Goal: Task Accomplishment & Management: Manage account settings

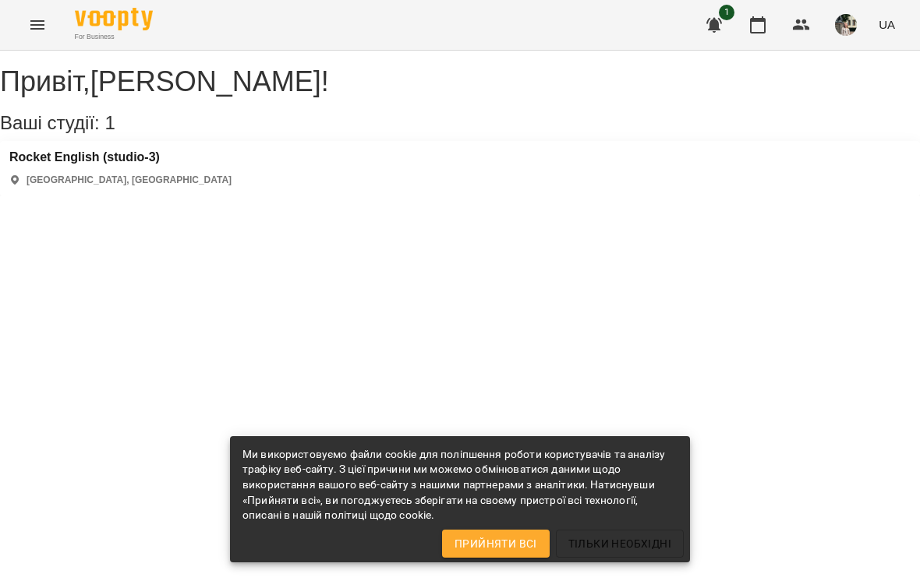
click at [765, 35] on button "button" at bounding box center [757, 24] width 37 height 37
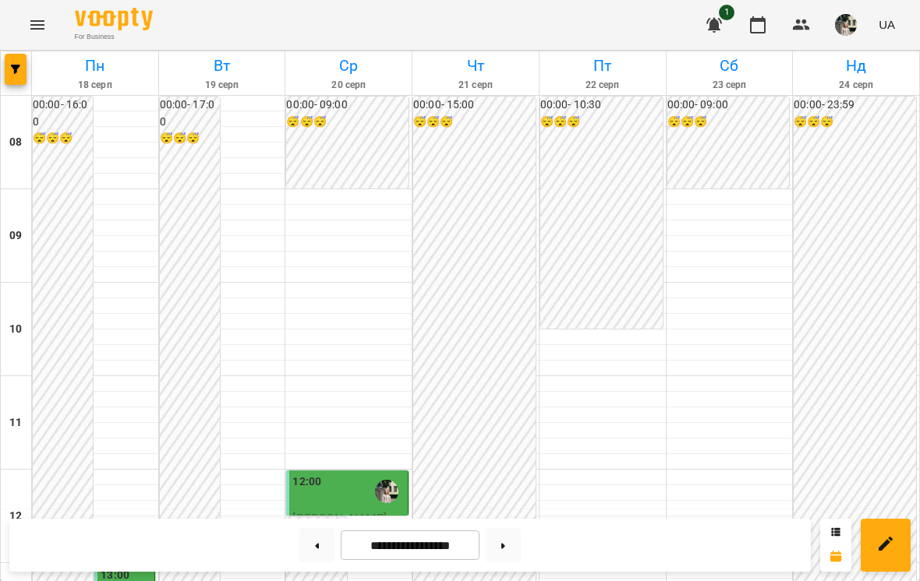
scroll to position [436, 0]
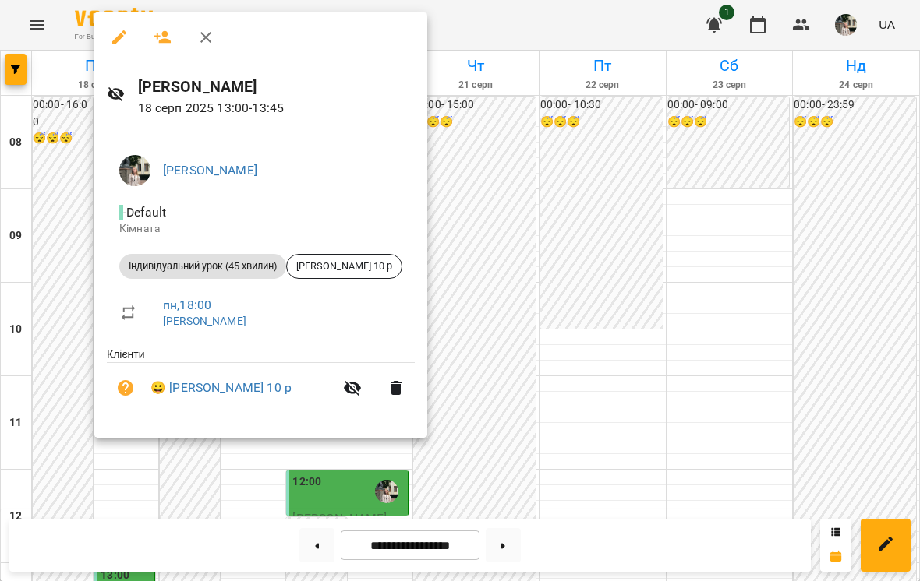
click at [666, 270] on div at bounding box center [460, 290] width 920 height 581
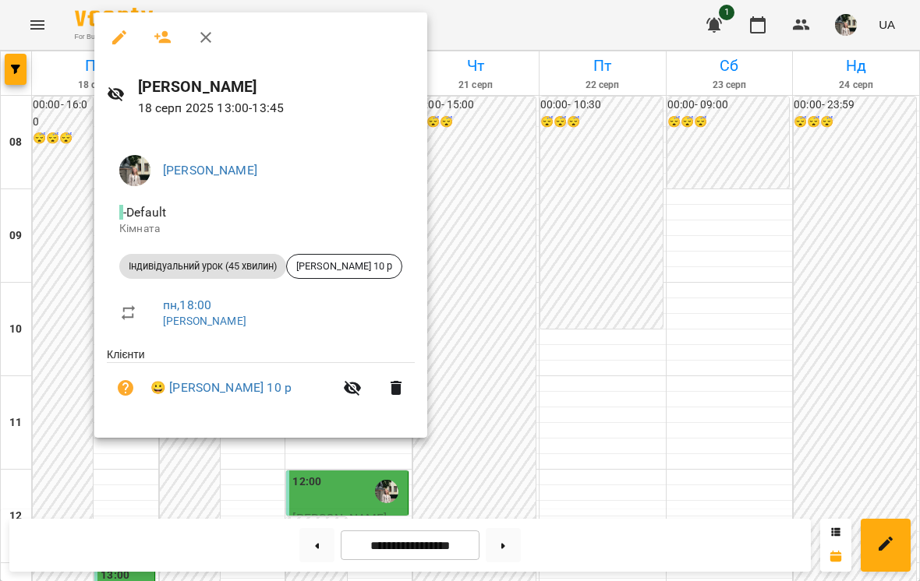
click at [655, 238] on div at bounding box center [460, 290] width 920 height 581
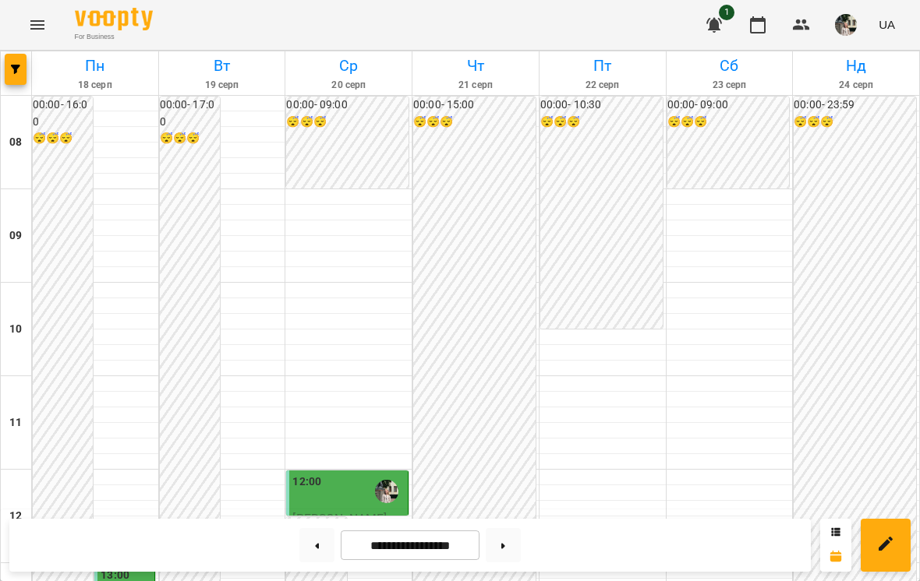
scroll to position [750, 0]
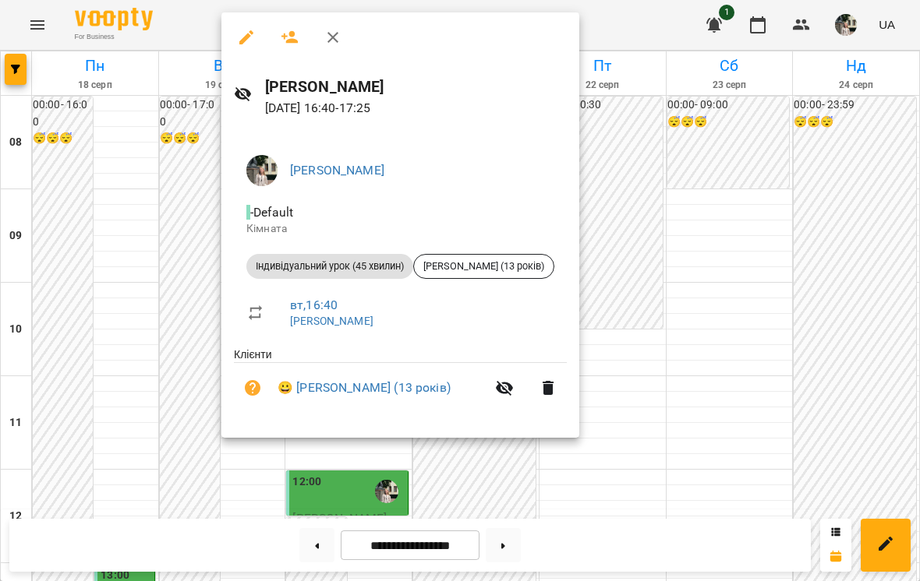
click at [652, 175] on div at bounding box center [460, 290] width 920 height 581
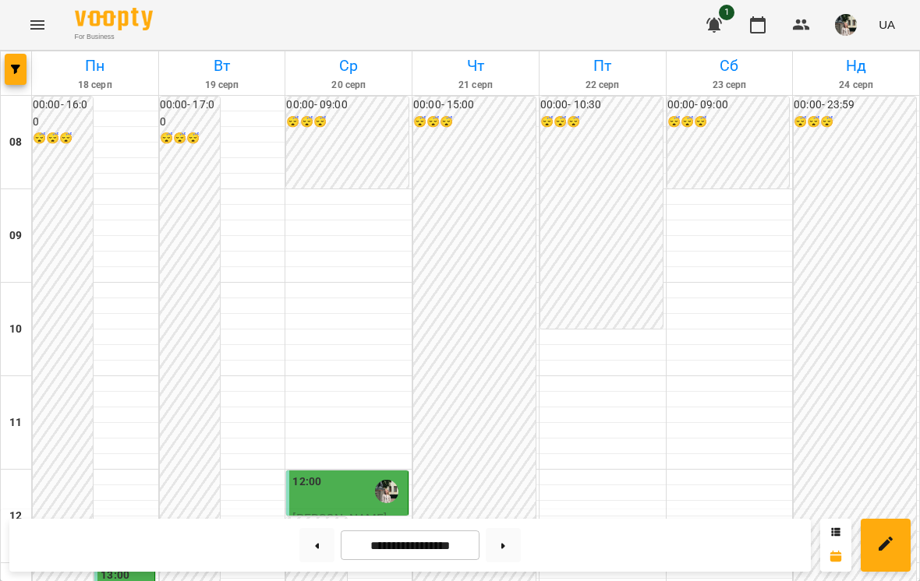
scroll to position [425, 0]
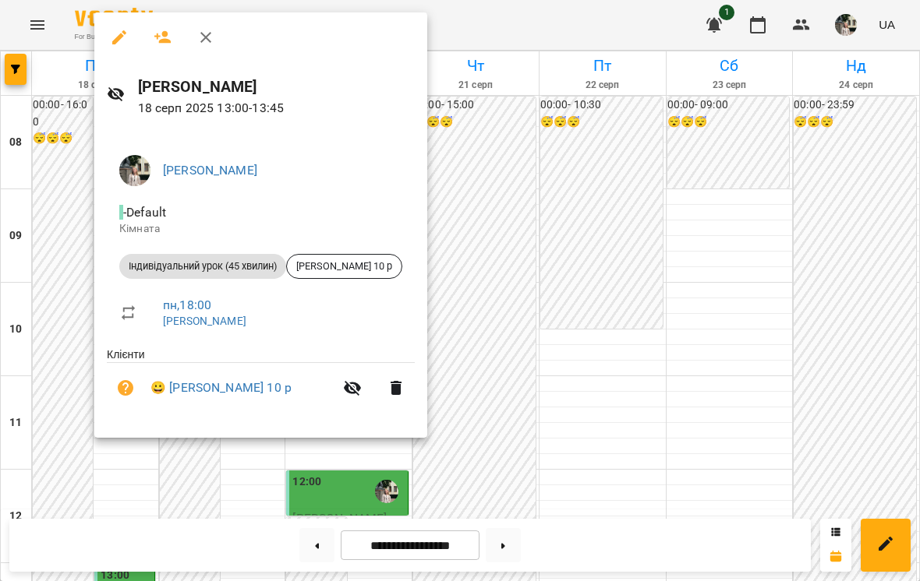
click at [630, 277] on div at bounding box center [460, 290] width 920 height 581
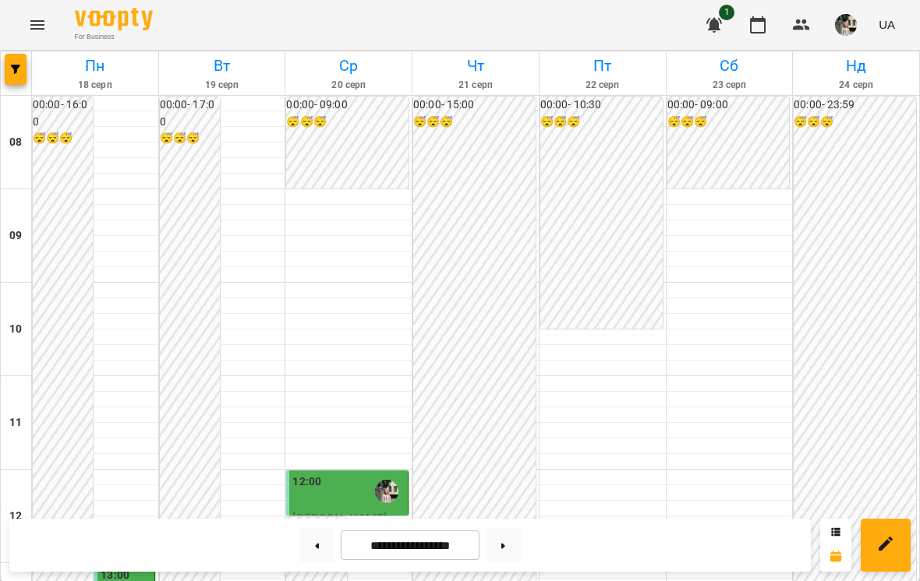
scroll to position [653, 0]
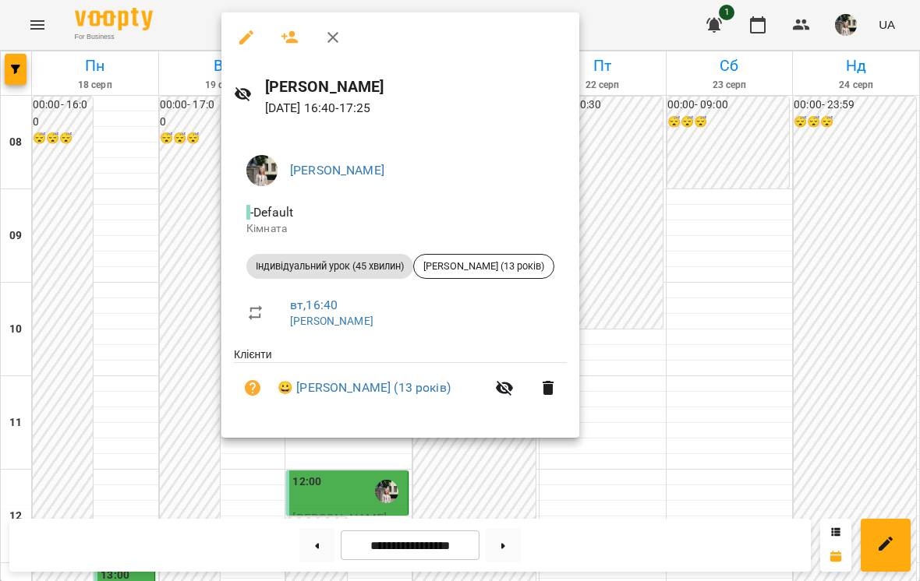
click at [677, 266] on div at bounding box center [460, 290] width 920 height 581
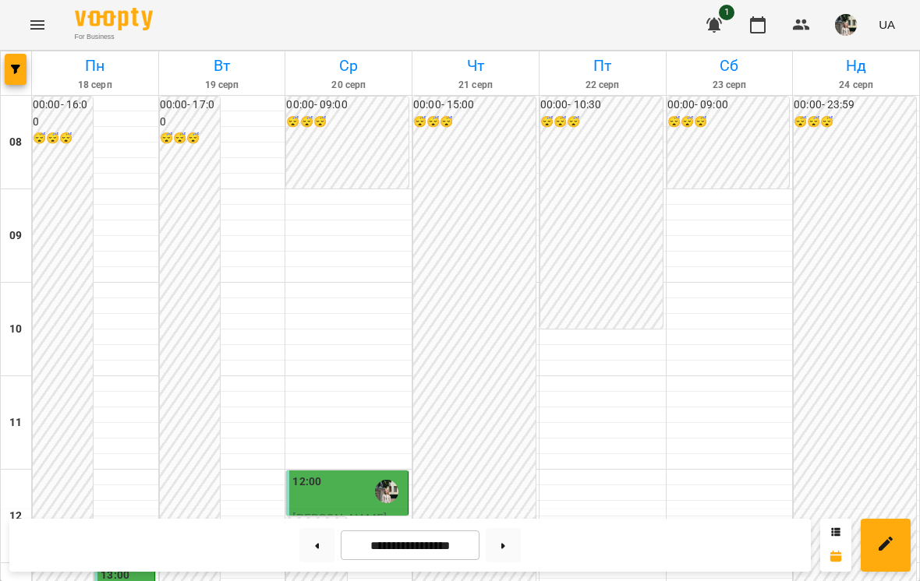
scroll to position [0, 0]
click at [765, 29] on icon "button" at bounding box center [757, 25] width 19 height 19
click at [861, 16] on button "button" at bounding box center [845, 25] width 41 height 41
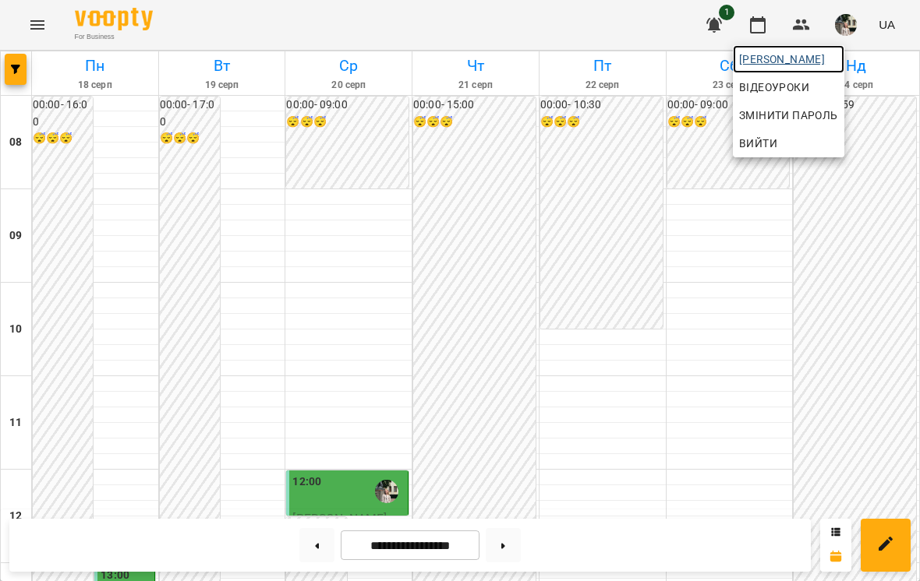
click at [838, 51] on span "[PERSON_NAME]" at bounding box center [788, 59] width 99 height 19
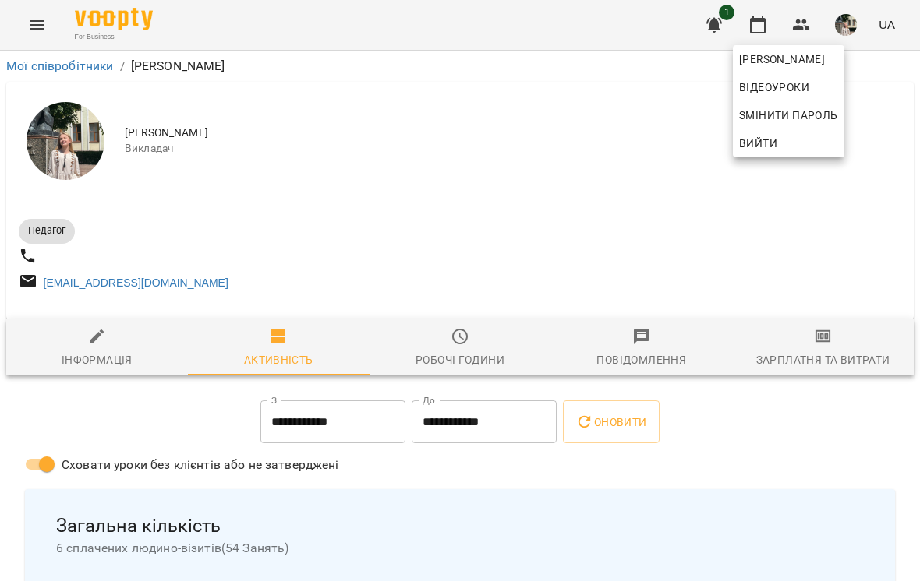
click at [463, 339] on div at bounding box center [460, 290] width 920 height 581
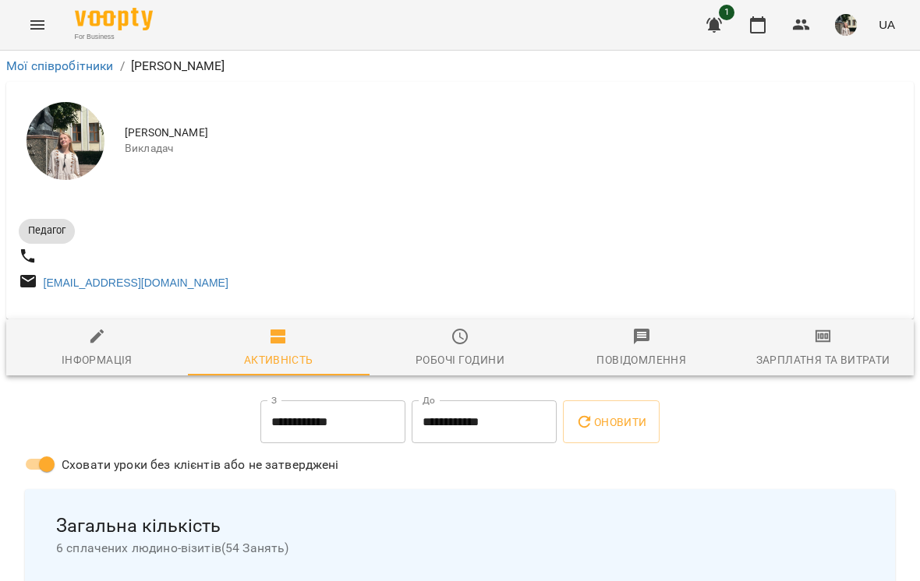
click at [464, 368] on div "Робочі години" at bounding box center [459, 360] width 89 height 19
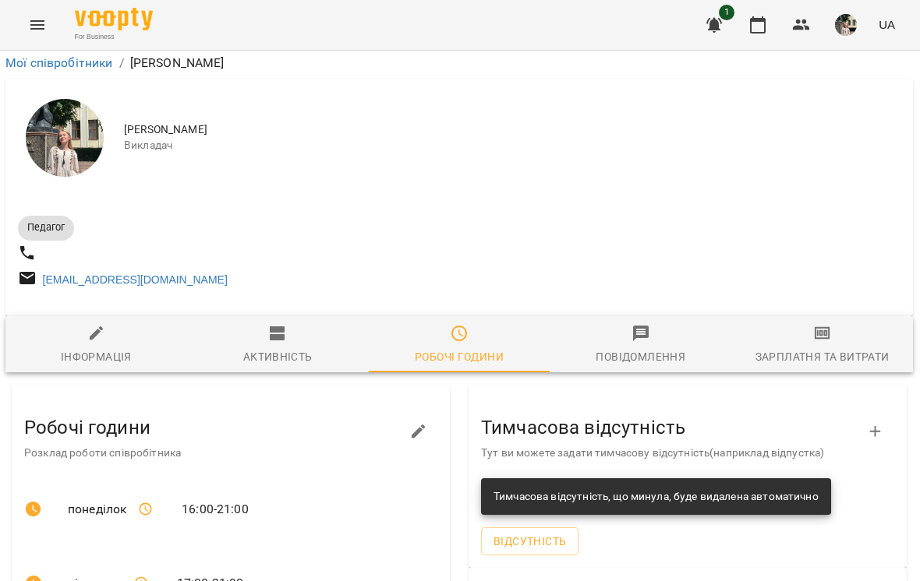
scroll to position [452, 1]
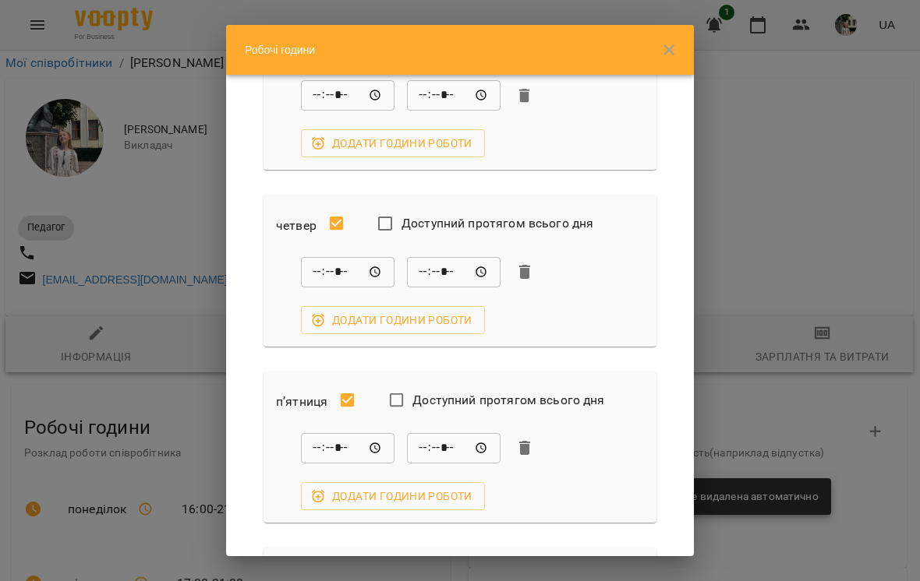
scroll to position [575, 0]
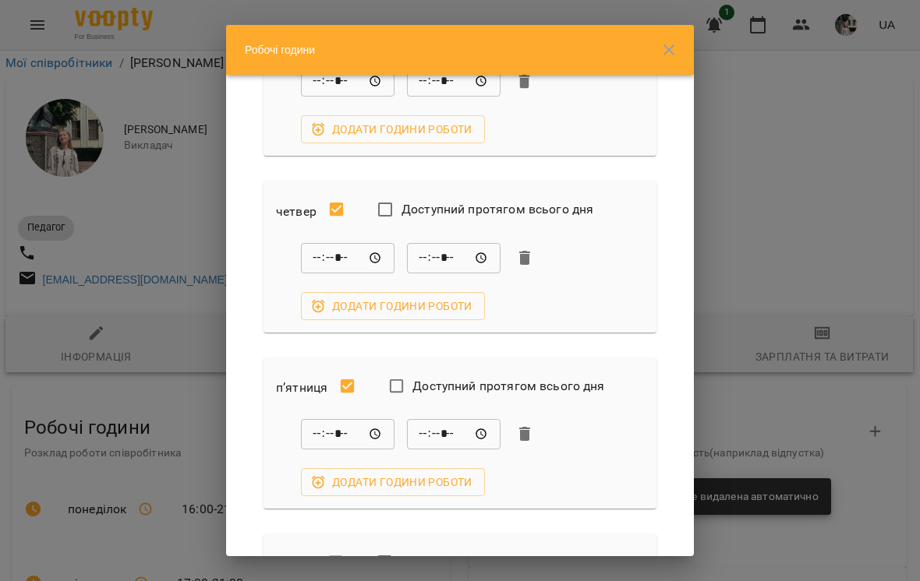
click at [369, 256] on input "*****" at bounding box center [348, 257] width 94 height 31
click at [361, 430] on input "*****" at bounding box center [348, 434] width 94 height 31
type input "*****"
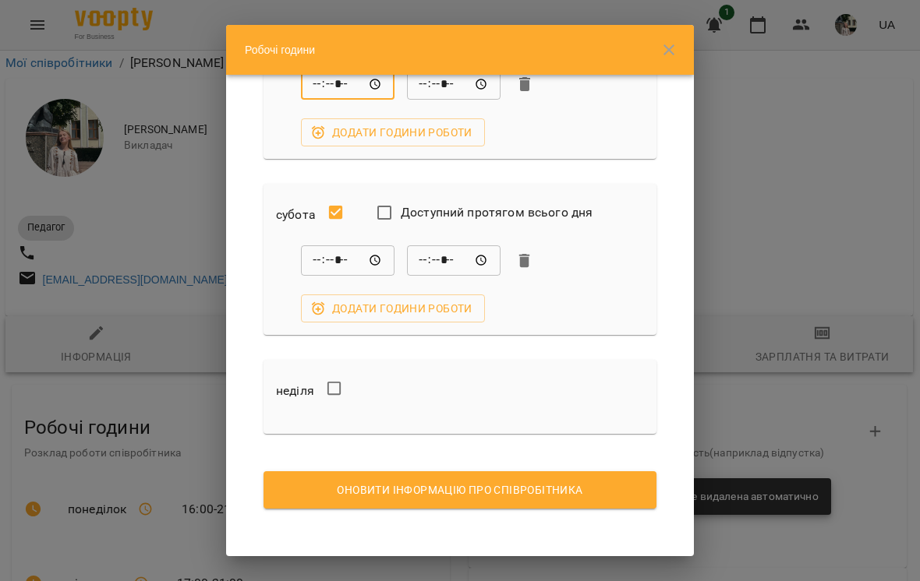
scroll to position [924, 0]
click at [566, 487] on span "Оновити інформацію про співробітника" at bounding box center [460, 491] width 368 height 19
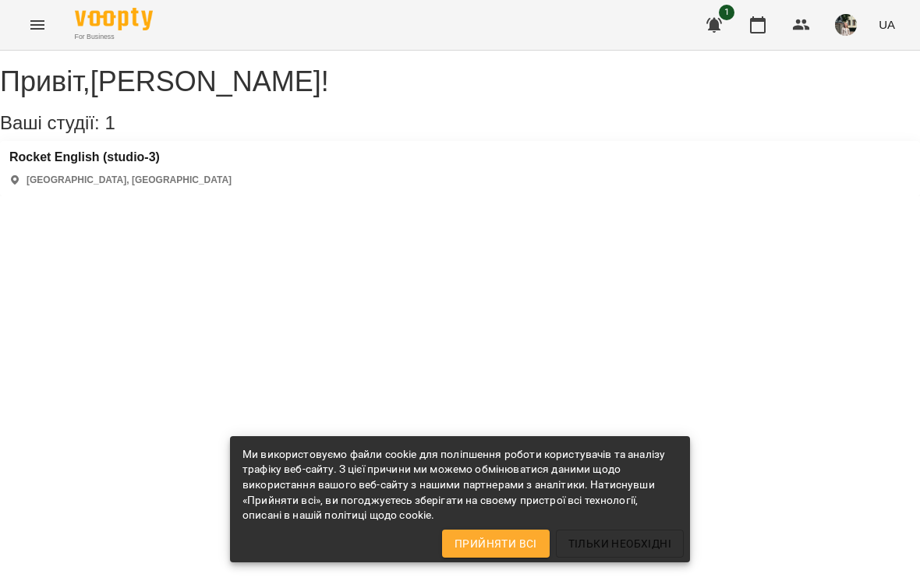
click at [770, 29] on button "button" at bounding box center [757, 24] width 37 height 37
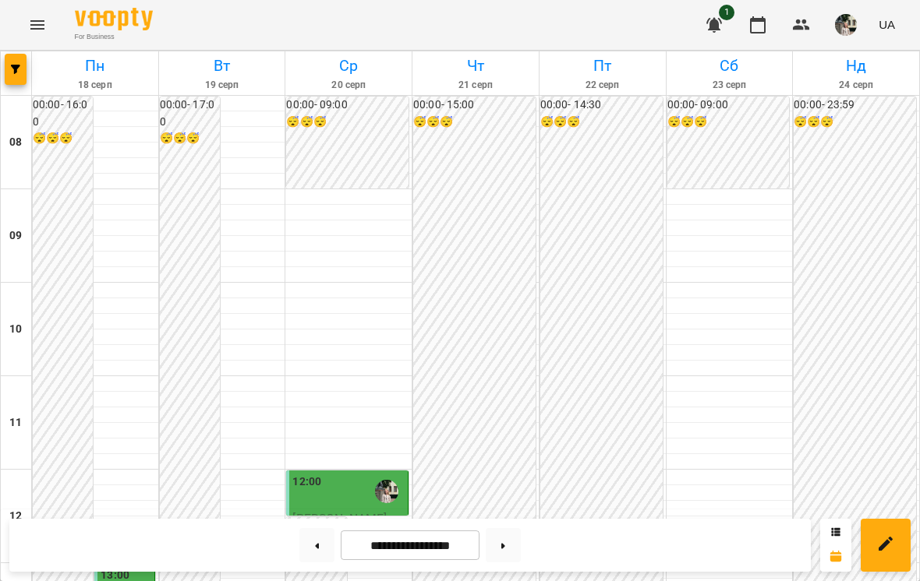
scroll to position [529, 0]
click at [852, 28] on img "button" at bounding box center [846, 25] width 22 height 22
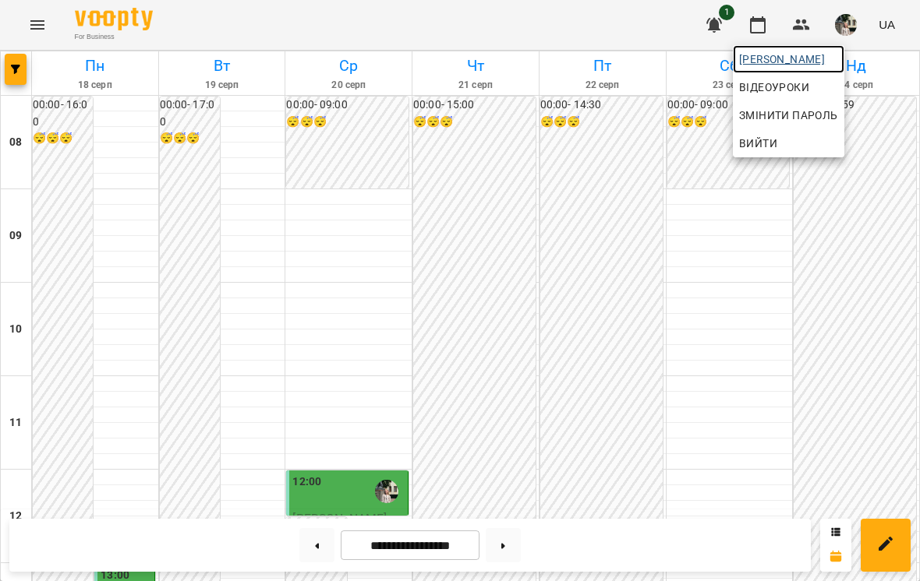
click at [838, 59] on span "[PERSON_NAME]" at bounding box center [788, 59] width 99 height 19
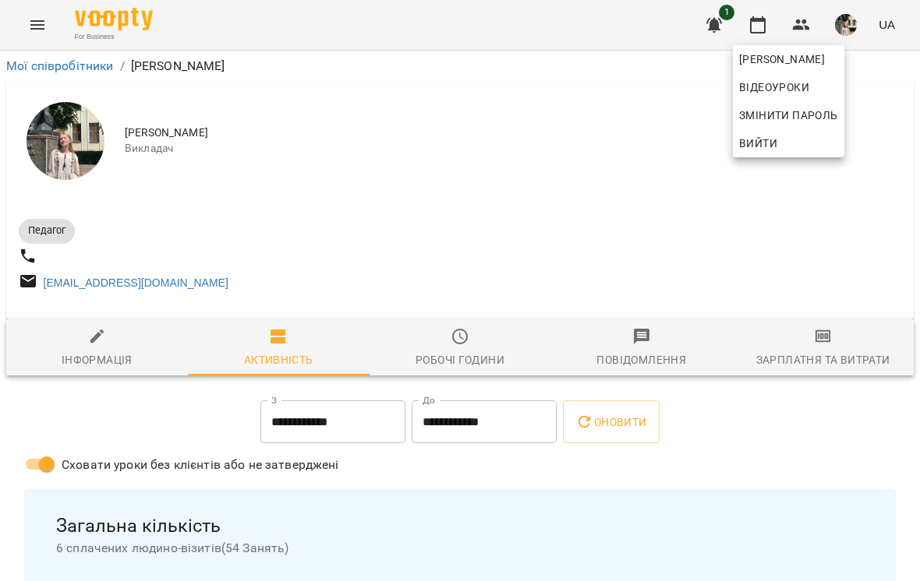
click at [468, 369] on div at bounding box center [460, 290] width 920 height 581
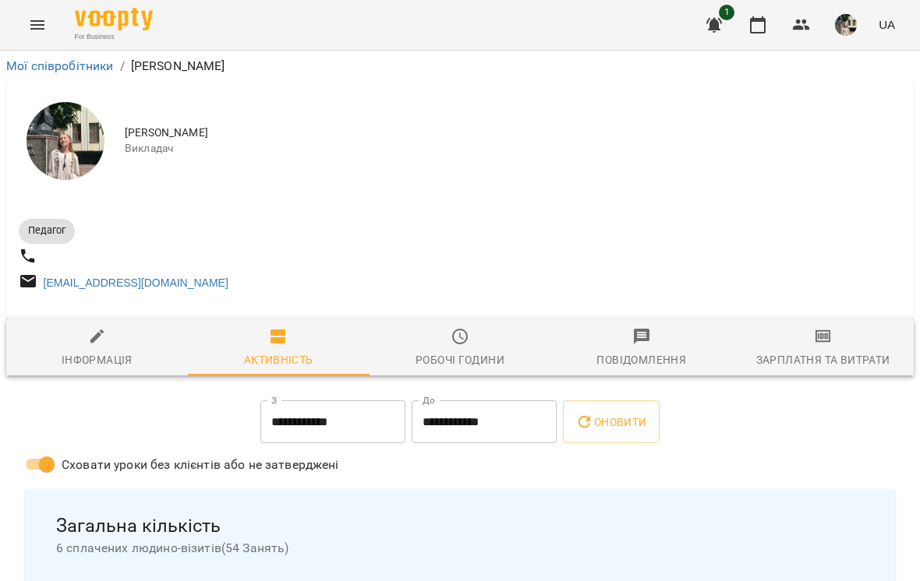
click at [461, 346] on icon "button" at bounding box center [459, 336] width 19 height 19
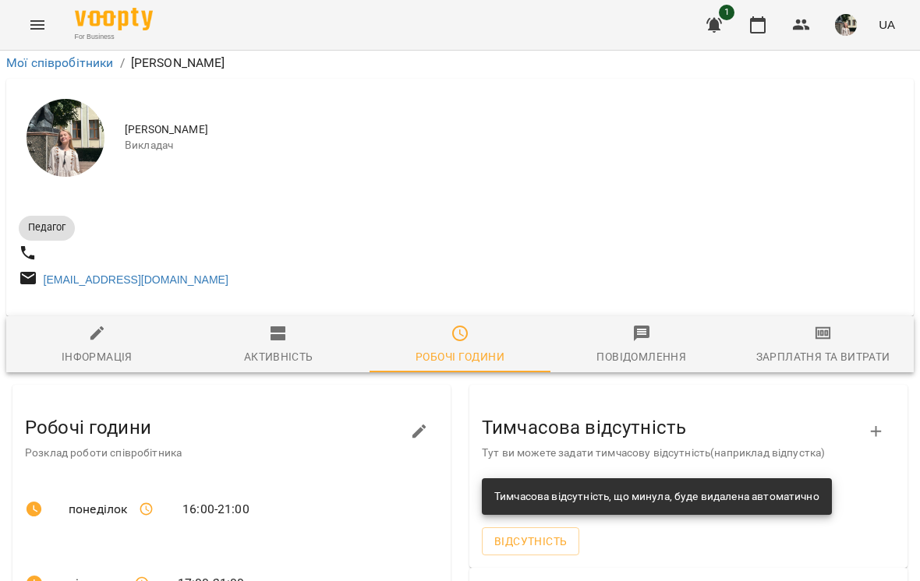
scroll to position [452, 0]
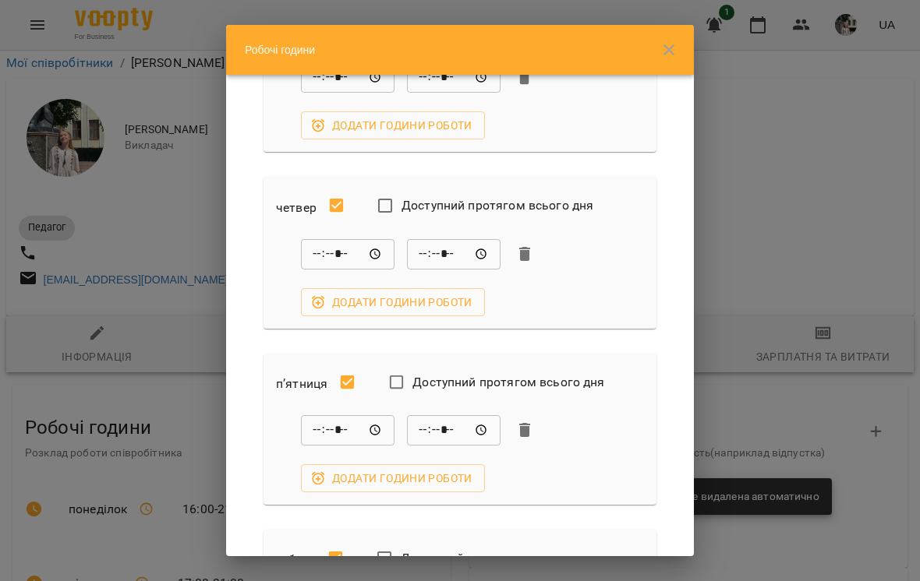
scroll to position [580, 0]
click at [366, 421] on input "*****" at bounding box center [348, 429] width 94 height 31
type input "*****"
click at [664, 48] on icon "button" at bounding box center [668, 50] width 19 height 19
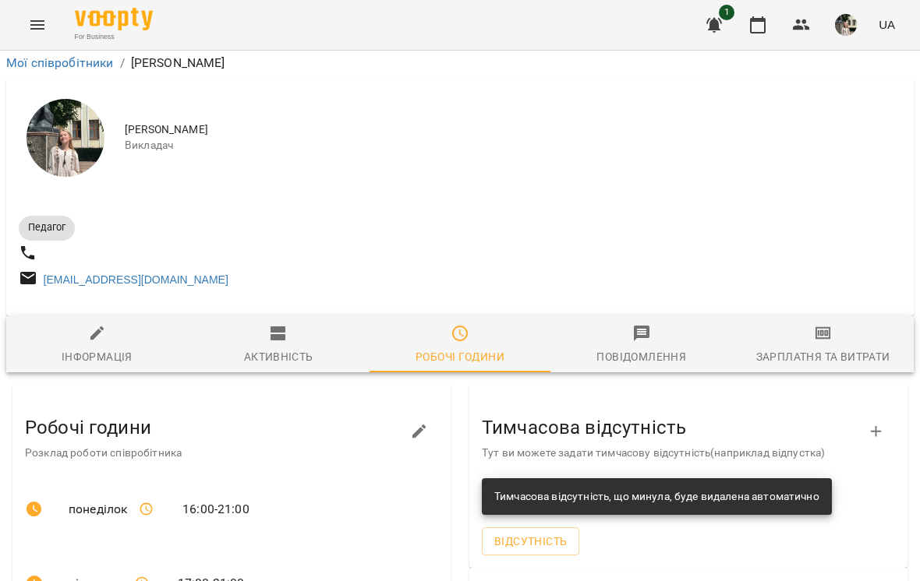
click at [763, 26] on icon "button" at bounding box center [757, 25] width 19 height 19
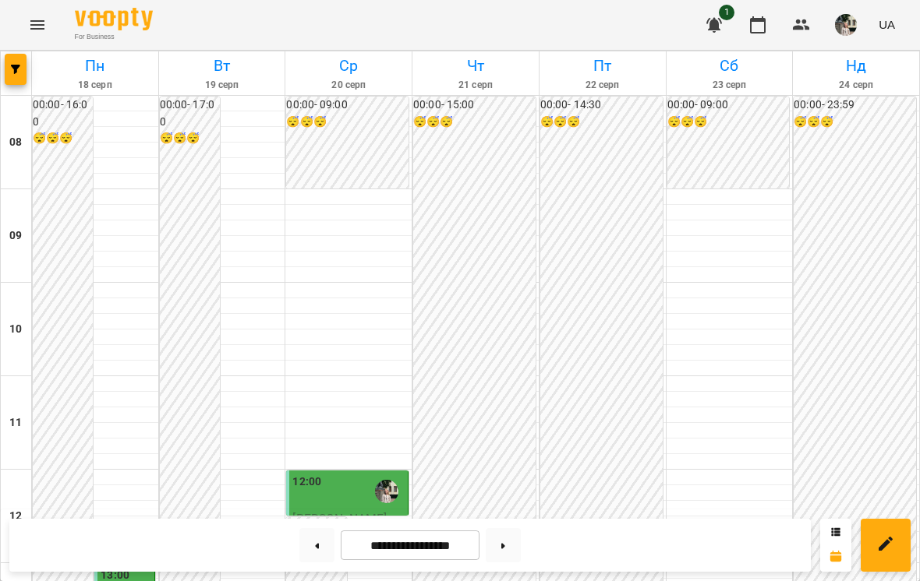
scroll to position [650, 0]
click at [758, 24] on icon "button" at bounding box center [757, 25] width 19 height 19
click at [845, 30] on img "button" at bounding box center [846, 25] width 22 height 22
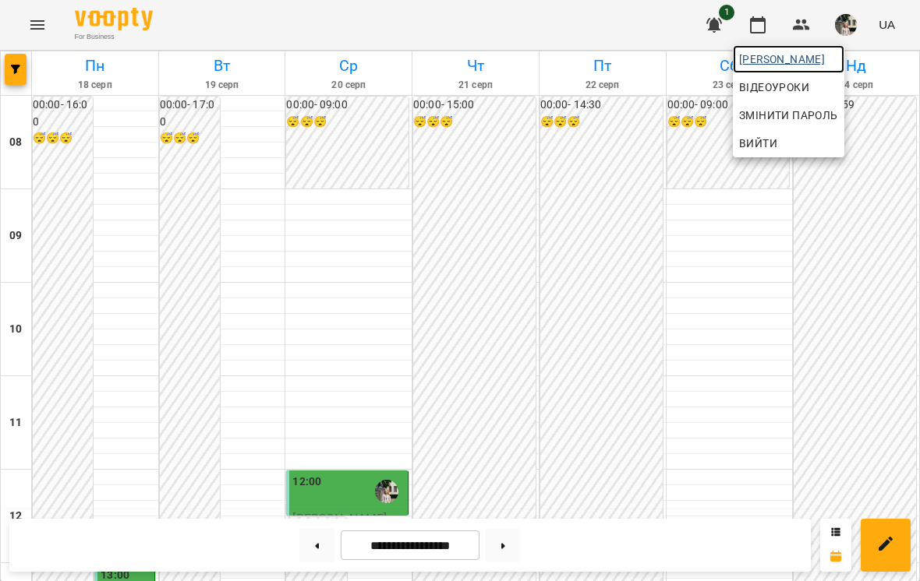
click at [838, 65] on span "[PERSON_NAME]" at bounding box center [788, 59] width 99 height 19
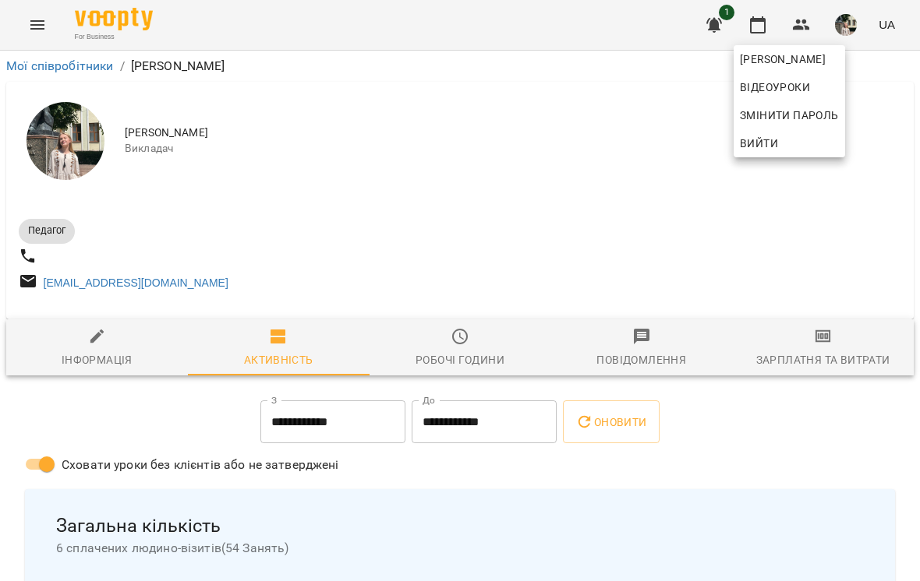
click at [461, 366] on div at bounding box center [460, 290] width 920 height 581
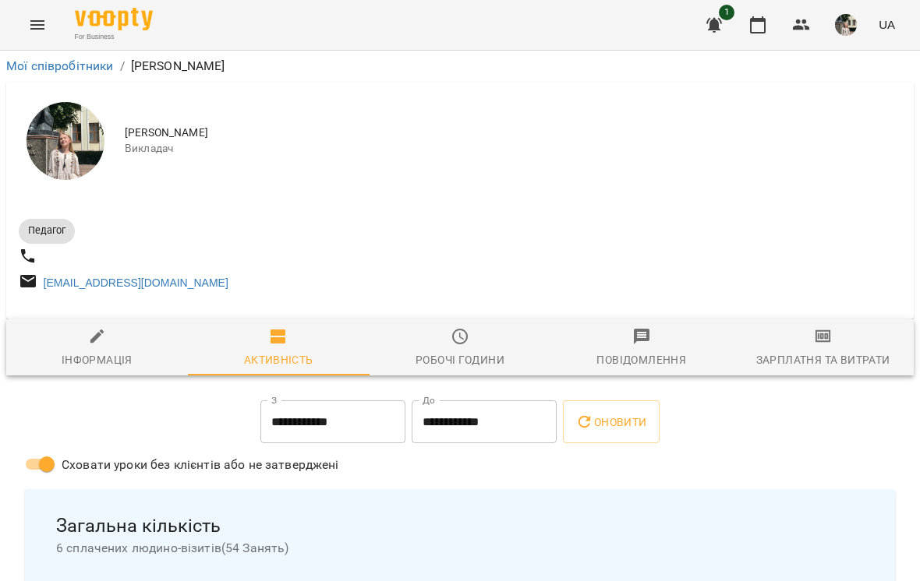
click at [465, 358] on div "Робочі години" at bounding box center [459, 360] width 89 height 19
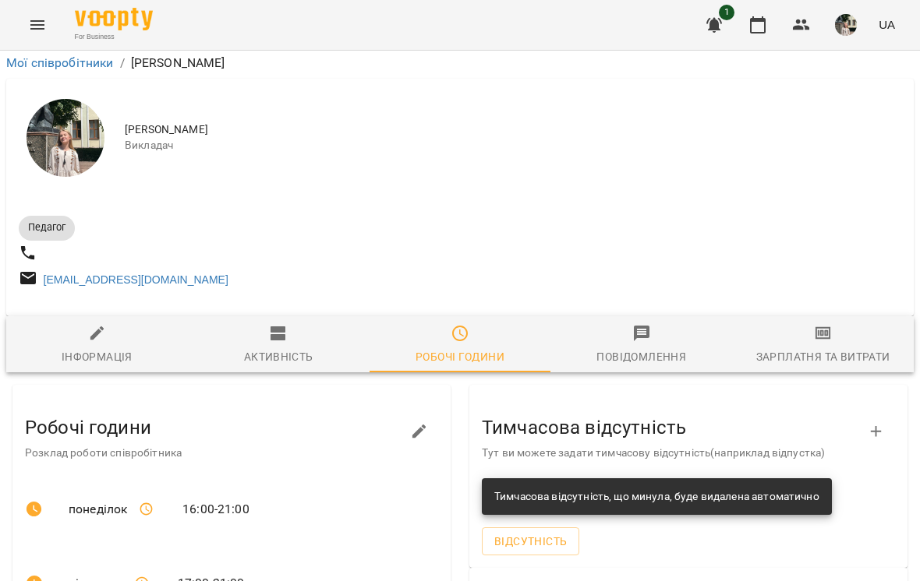
scroll to position [452, 0]
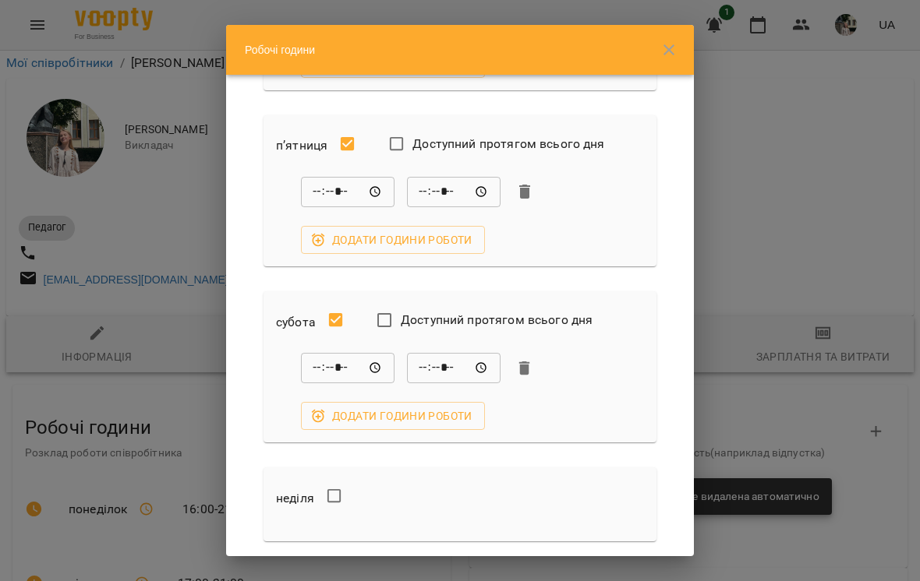
scroll to position [860, 0]
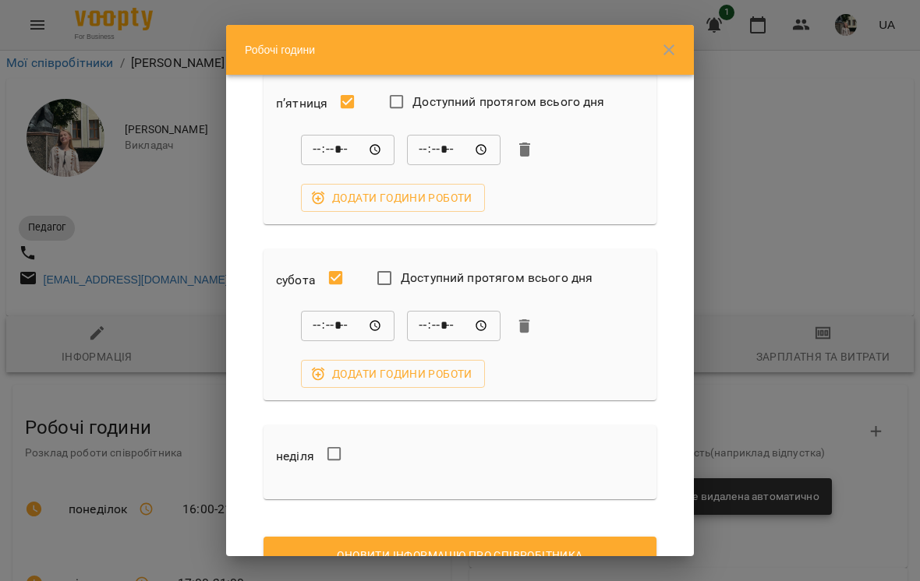
click at [479, 324] on input "*****" at bounding box center [454, 326] width 94 height 31
type input "*****"
click at [530, 551] on span "Оновити інформацію про співробітника" at bounding box center [460, 555] width 368 height 19
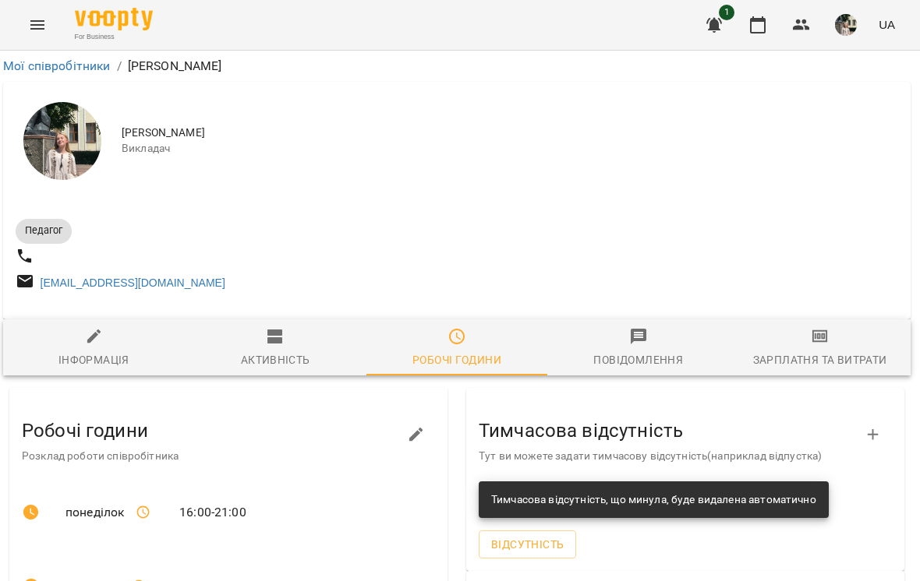
click at [765, 26] on icon "button" at bounding box center [757, 25] width 19 height 19
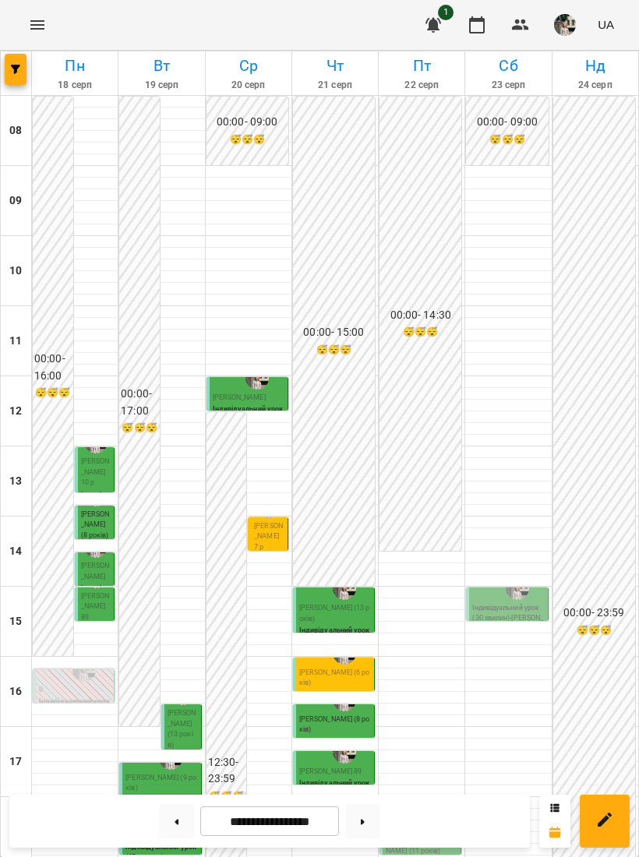
scroll to position [360, 0]
click at [419, 188] on div "00:00 - 14:30 😴😴😴" at bounding box center [421, 324] width 82 height 454
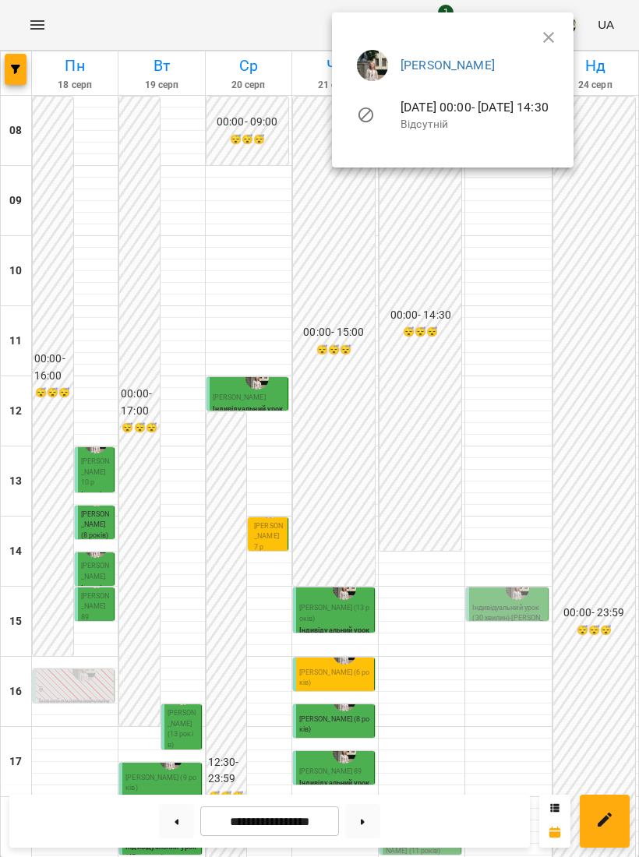
click at [553, 516] on div at bounding box center [319, 428] width 639 height 857
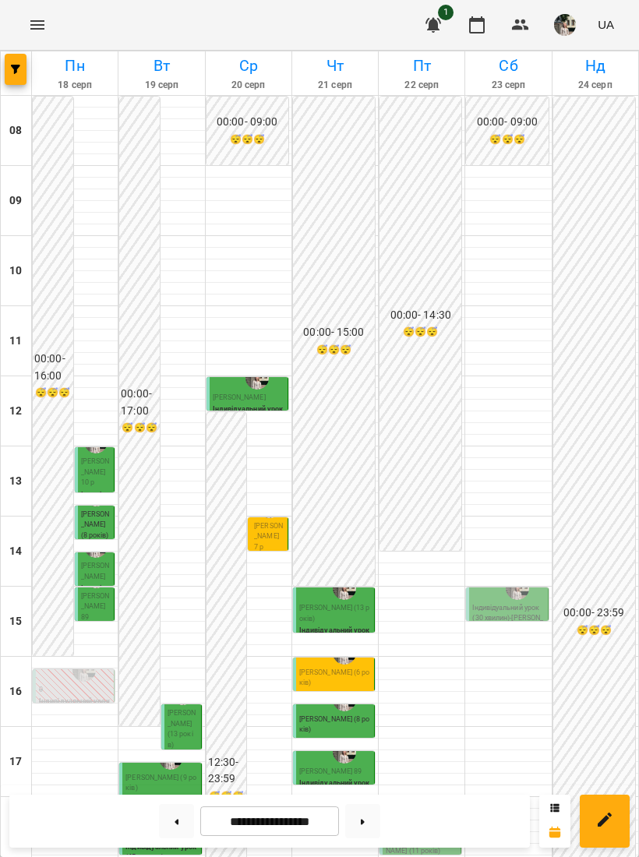
click at [321, 581] on p "[PERSON_NAME] (6 років)" at bounding box center [335, 678] width 72 height 21
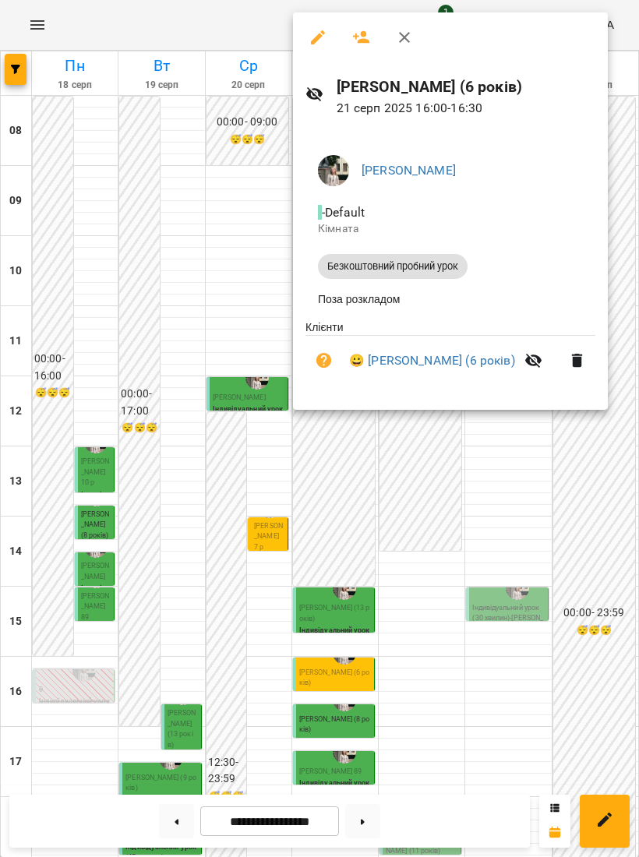
click at [486, 535] on div at bounding box center [319, 428] width 639 height 857
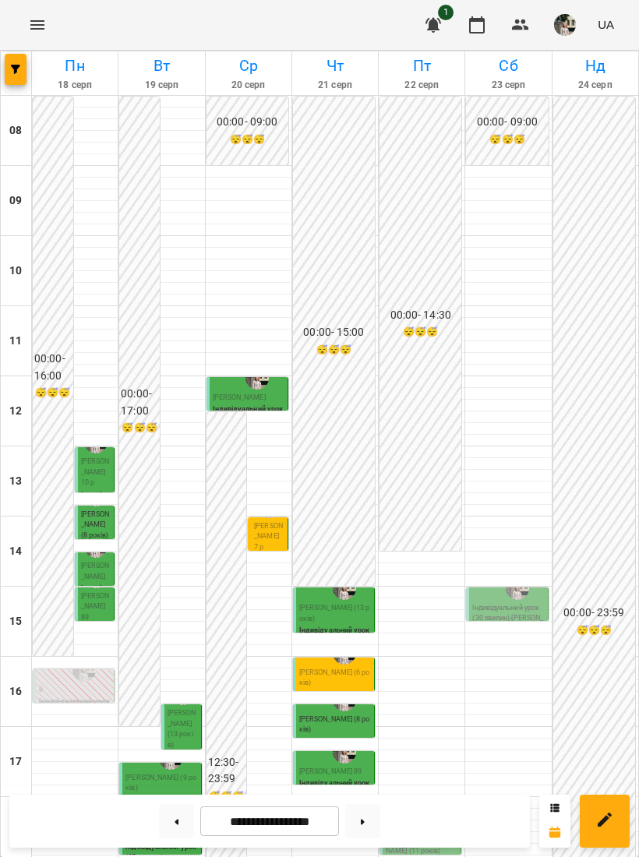
click at [308, 581] on span "[PERSON_NAME] (6 років)" at bounding box center [334, 678] width 71 height 19
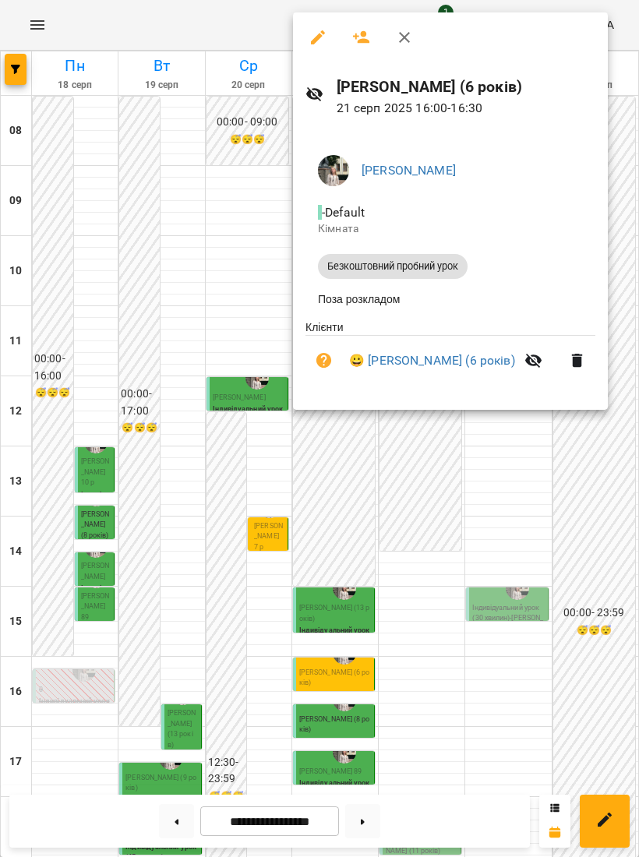
click at [499, 534] on div at bounding box center [319, 428] width 639 height 857
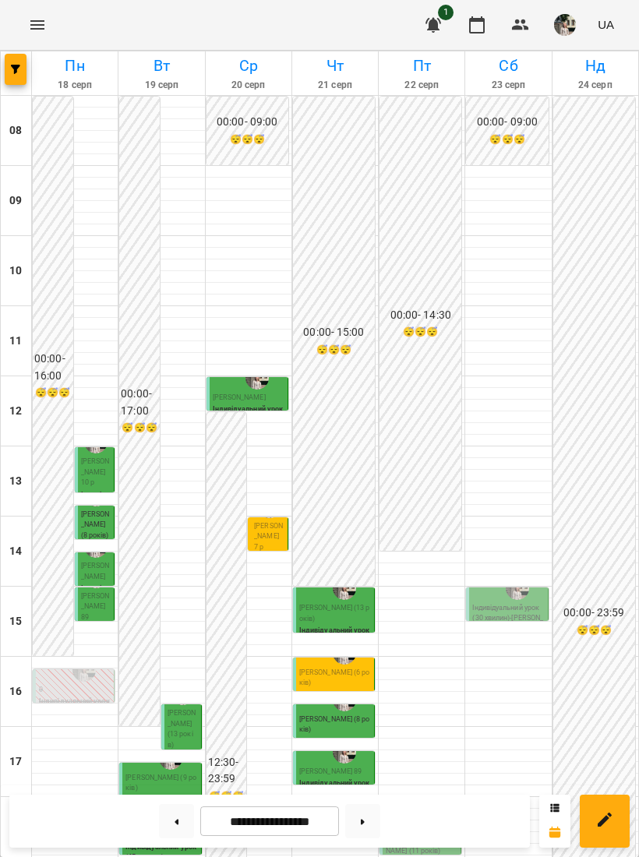
click at [330, 581] on span "[PERSON_NAME] (6 років)" at bounding box center [334, 678] width 71 height 19
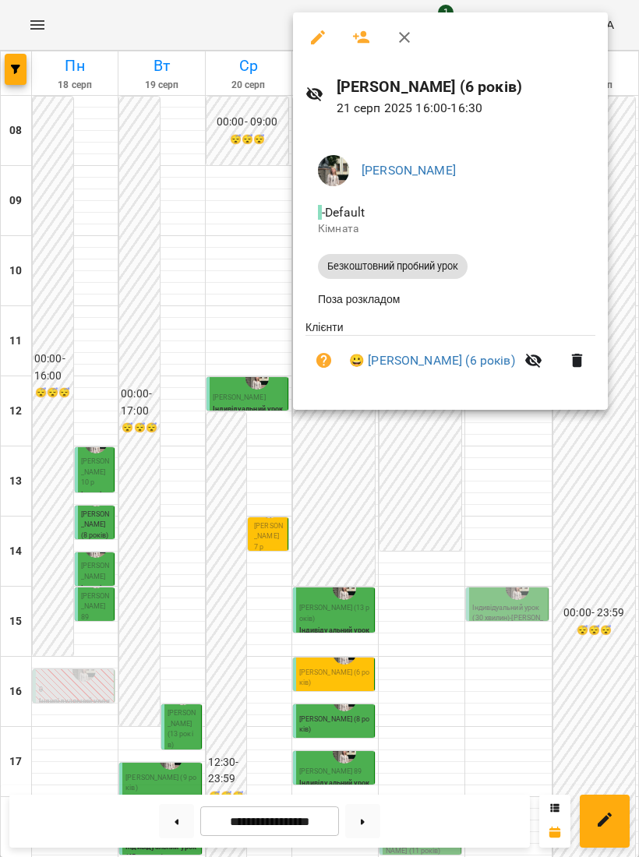
click at [532, 518] on div at bounding box center [319, 428] width 639 height 857
